Goal: Task Accomplishment & Management: Manage account settings

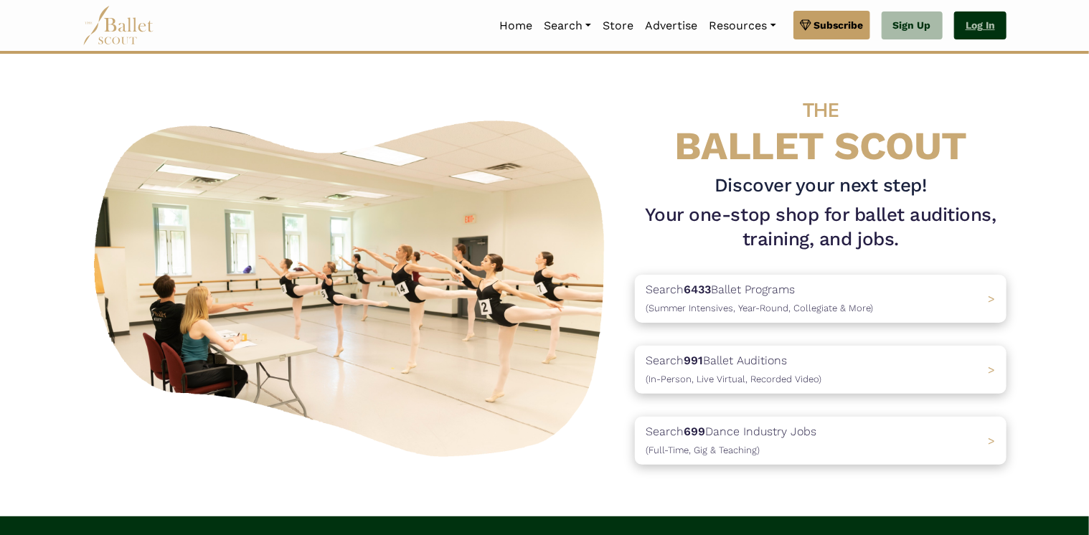
click at [970, 27] on link "Log In" at bounding box center [980, 25] width 52 height 29
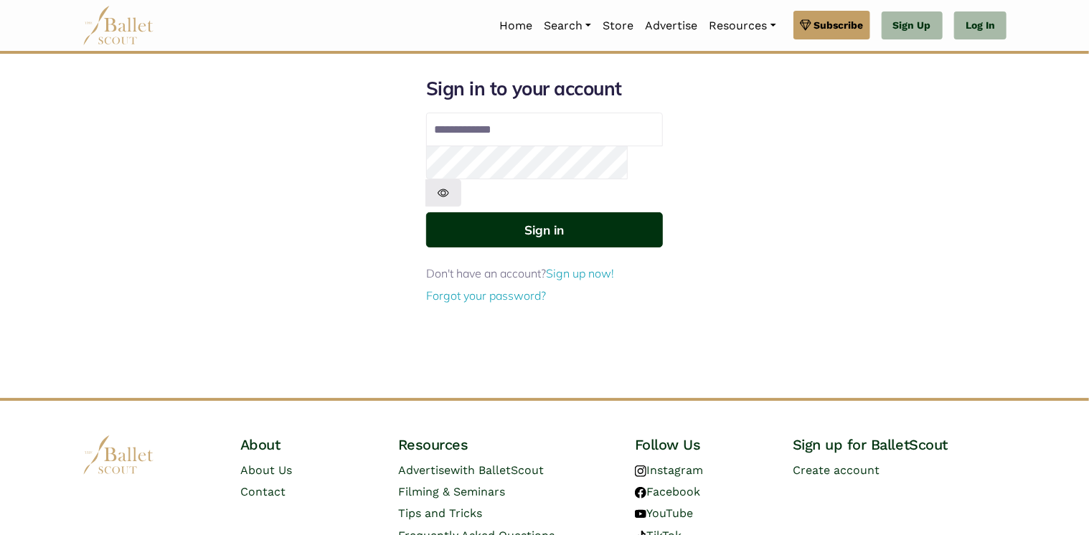
type input "**********"
click at [465, 212] on button "Sign in" at bounding box center [544, 229] width 237 height 35
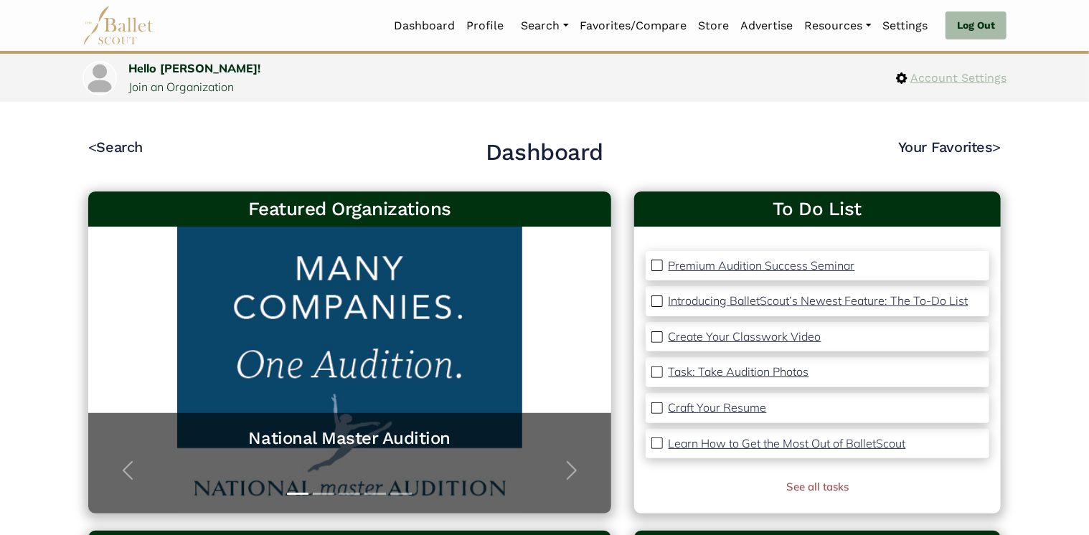
click at [912, 75] on span "Account Settings" at bounding box center [956, 78] width 99 height 19
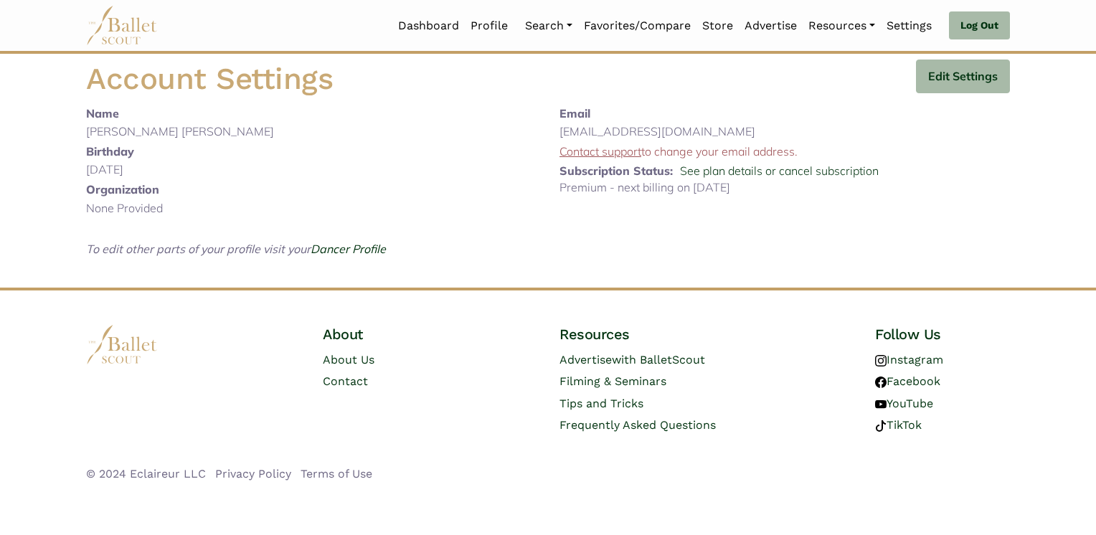
click at [634, 191] on p "Premium - next billing on Sept. 3, 2025" at bounding box center [784, 188] width 450 height 19
click at [723, 170] on link "See plan details or cancel subscription" at bounding box center [779, 171] width 199 height 14
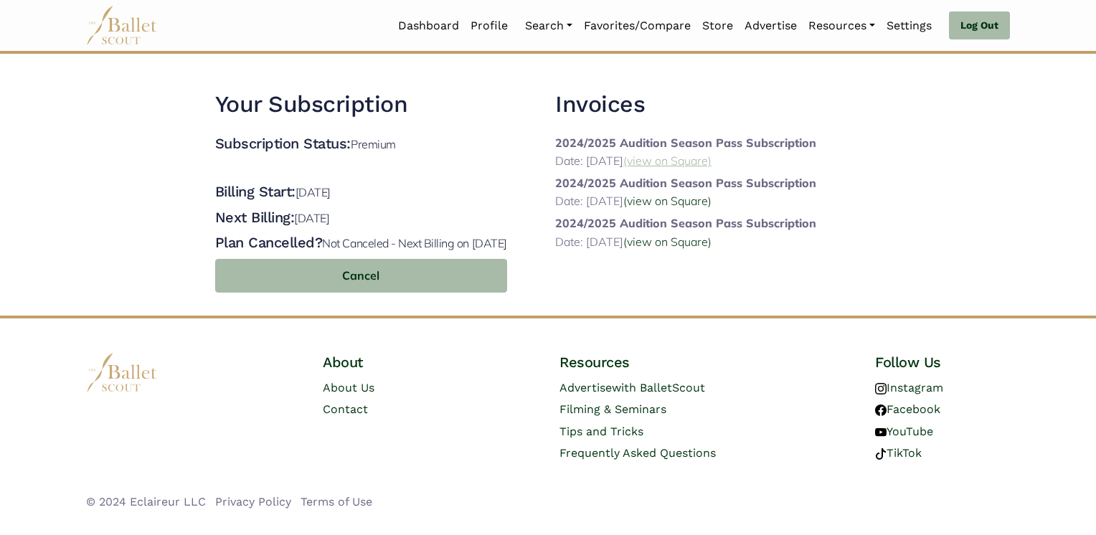
click at [711, 161] on link "(view on Square)" at bounding box center [667, 160] width 88 height 14
click at [684, 202] on link "(view on Square)" at bounding box center [667, 201] width 88 height 14
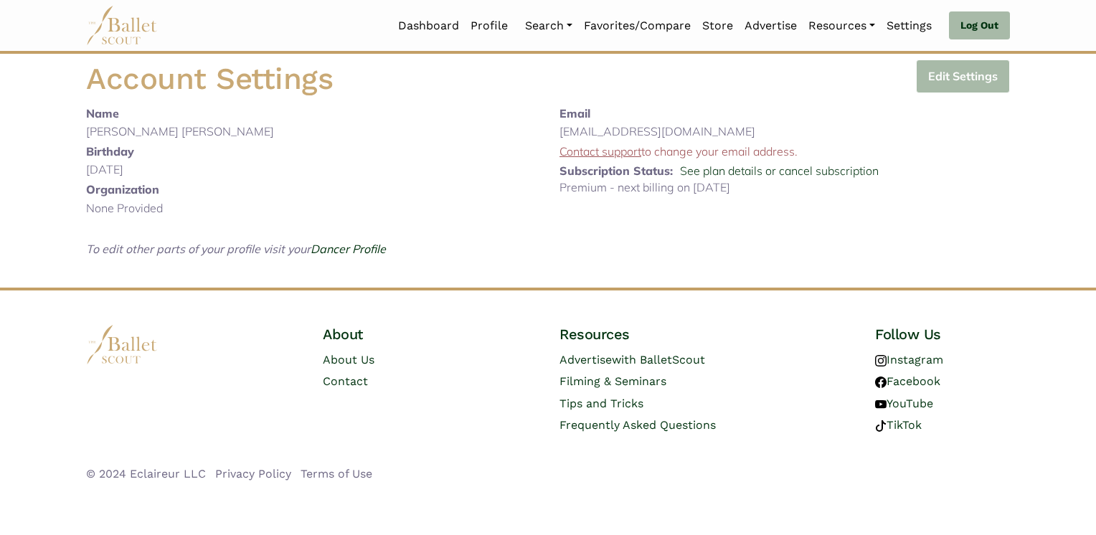
click at [927, 80] on button "Edit Settings" at bounding box center [963, 77] width 94 height 34
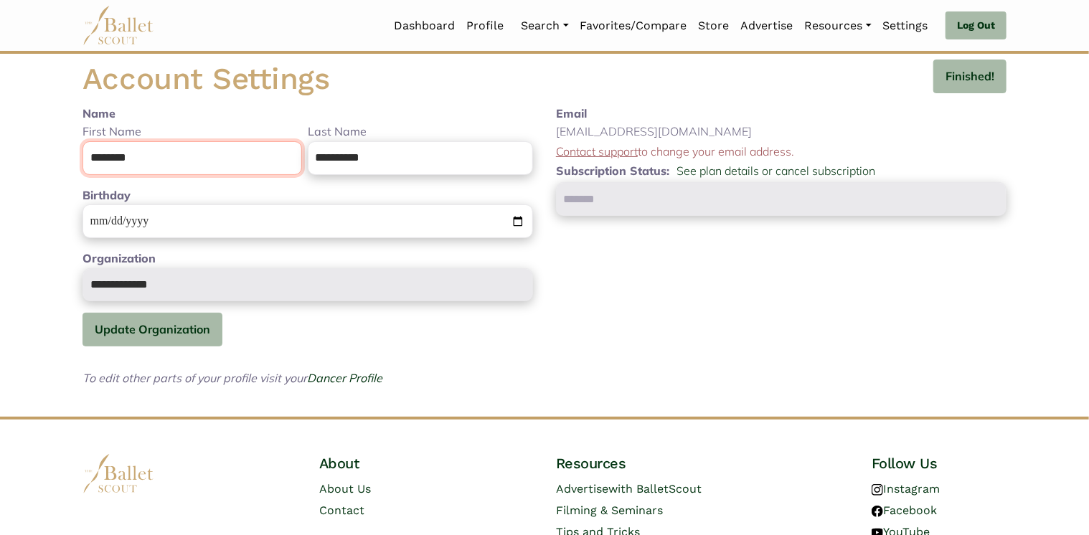
drag, startPoint x: 191, startPoint y: 148, endPoint x: 37, endPoint y: 132, distance: 155.0
click at [37, 132] on body "Loading... Please Wait Dashboard Profile" at bounding box center [544, 312] width 1089 height 624
type input "*"
type input "*****"
click at [143, 319] on button "Update Organization" at bounding box center [152, 330] width 140 height 34
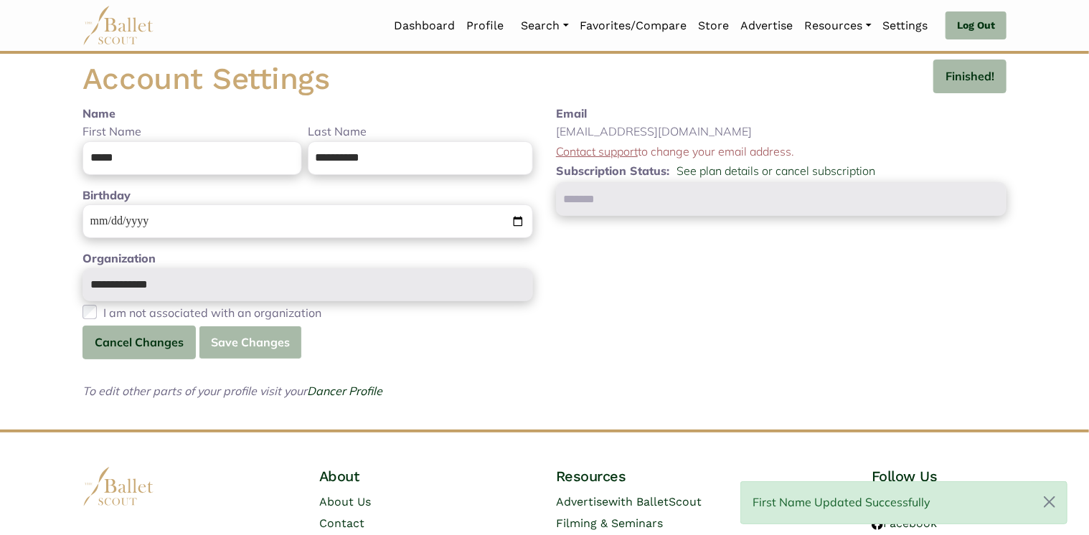
click at [265, 342] on button "Save Changes" at bounding box center [250, 343] width 103 height 34
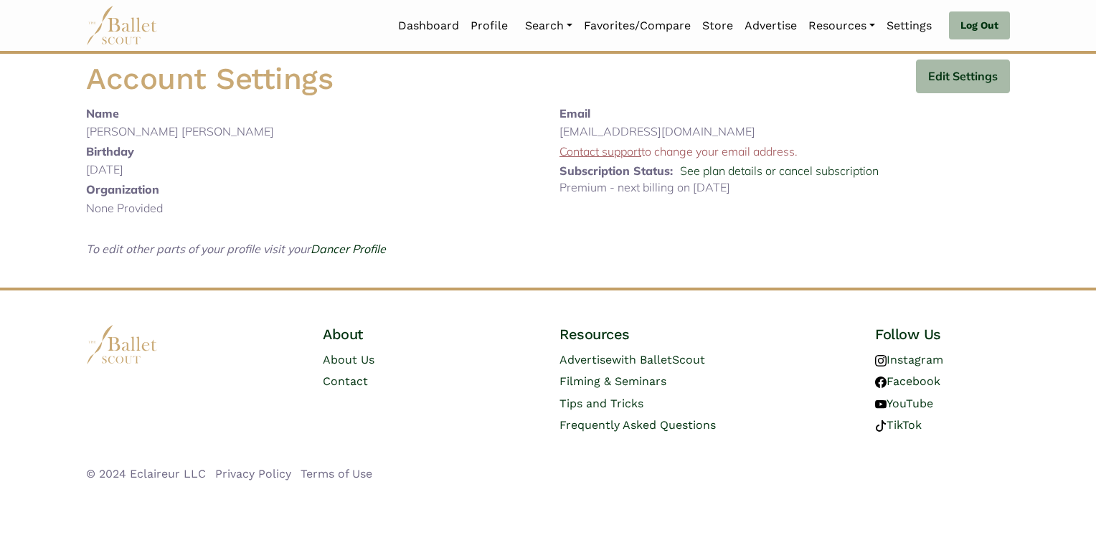
drag, startPoint x: 750, startPoint y: 245, endPoint x: 98, endPoint y: 16, distance: 691.6
click at [98, 16] on body "Loading... Please Wait Dashboard Profile" at bounding box center [548, 247] width 1096 height 495
drag, startPoint x: 98, startPoint y: 19, endPoint x: 474, endPoint y: 193, distance: 414.9
click at [474, 193] on div "**********" at bounding box center [311, 199] width 450 height 37
